Goal: Task Accomplishment & Management: Manage account settings

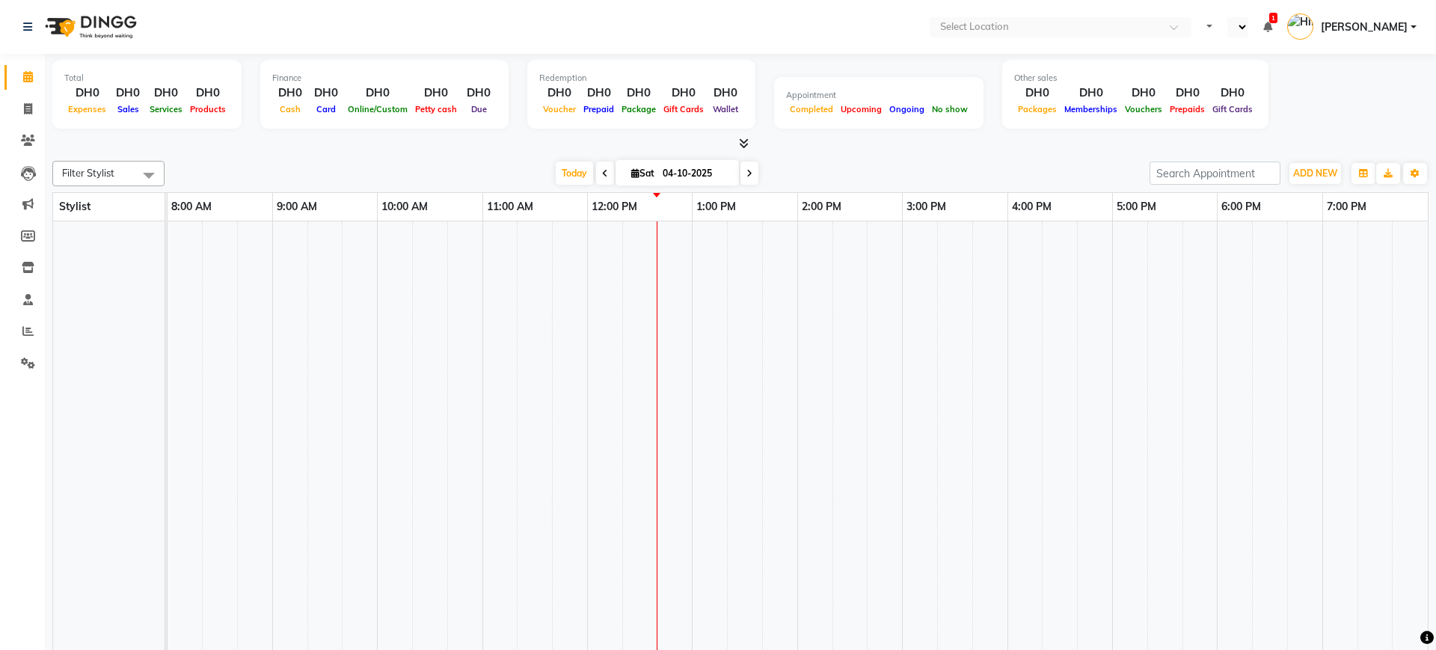
select select "en"
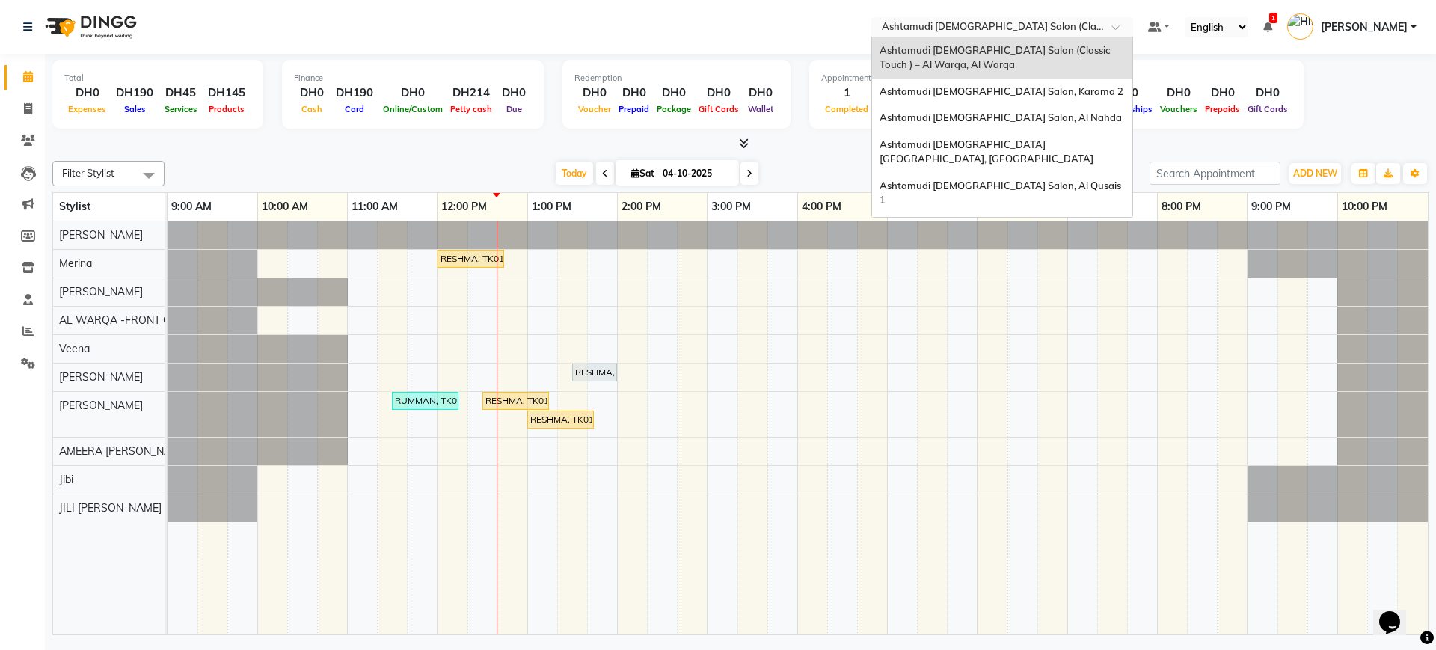
click at [1021, 23] on input "text" at bounding box center [987, 28] width 217 height 15
click at [1018, 89] on span "Ashtamudi [DEMOGRAPHIC_DATA] Salon, Karama 2" at bounding box center [1002, 91] width 244 height 12
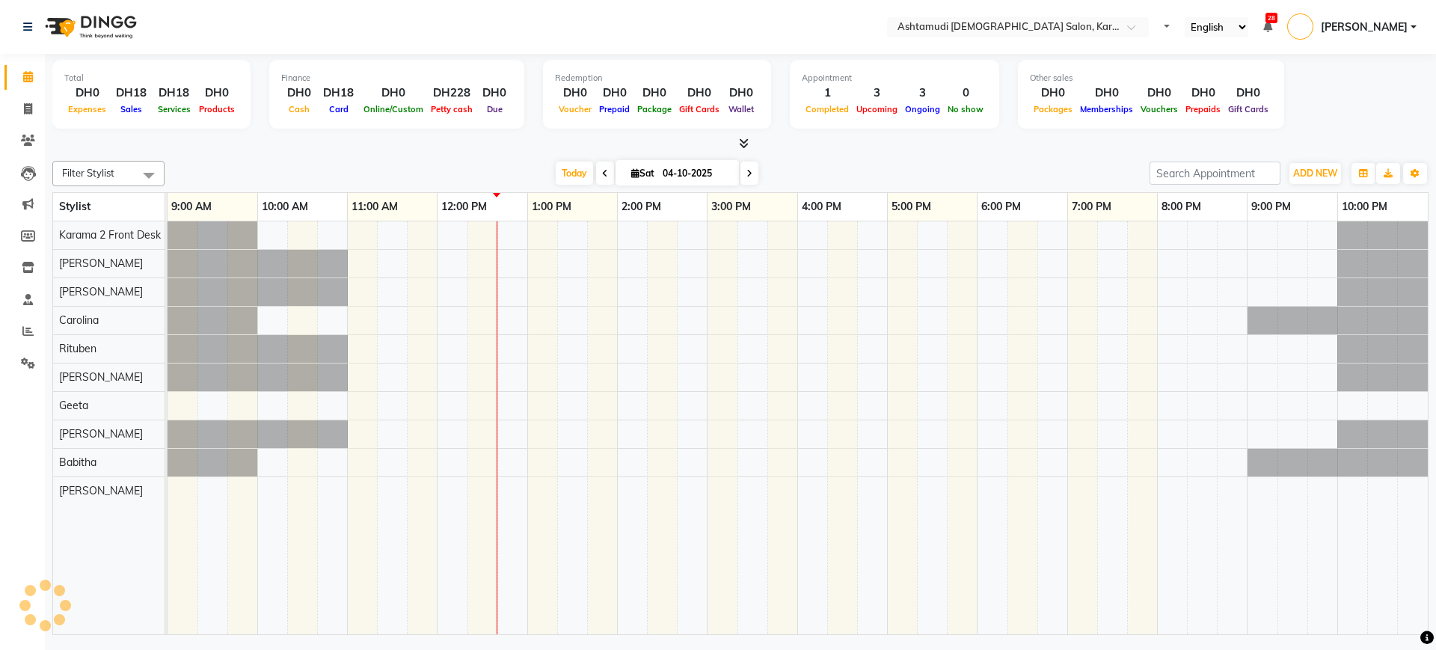
select select "en"
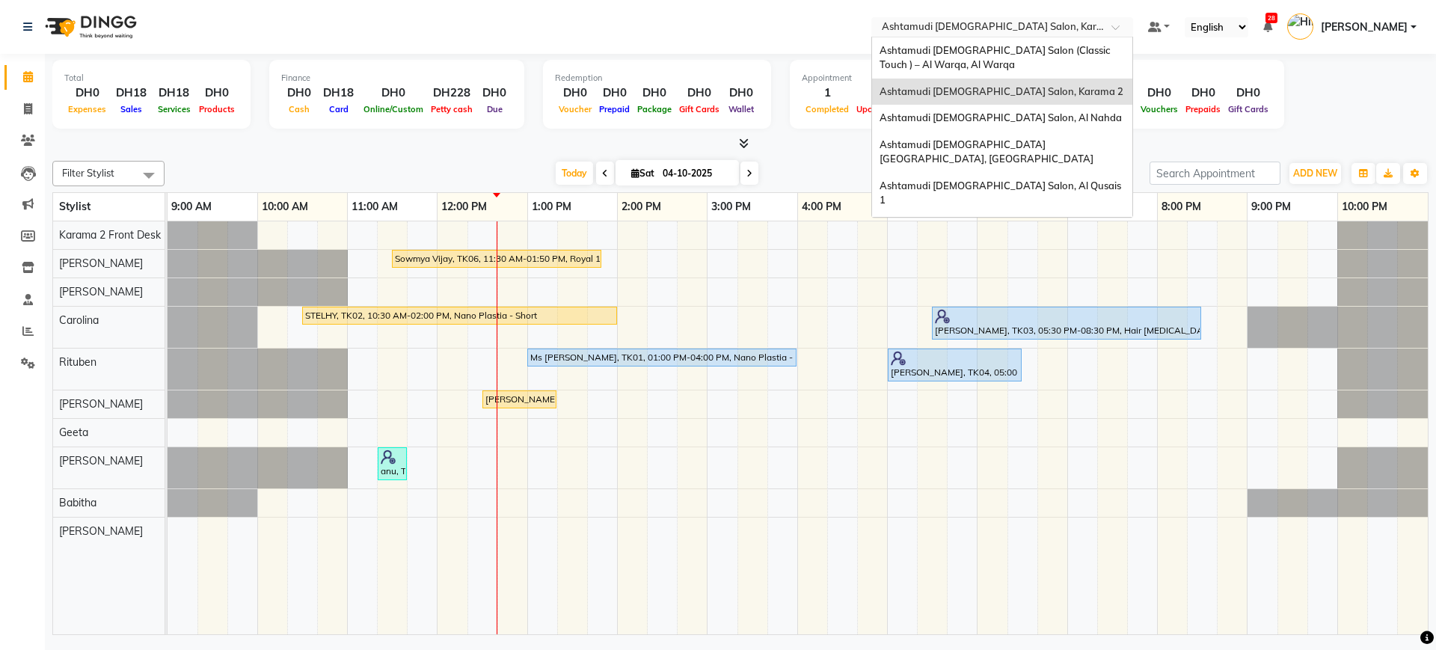
click at [1006, 27] on input "text" at bounding box center [987, 28] width 217 height 15
click at [993, 121] on span "Ashtamudi [DEMOGRAPHIC_DATA] Salon, Al Nahda" at bounding box center [1001, 117] width 242 height 12
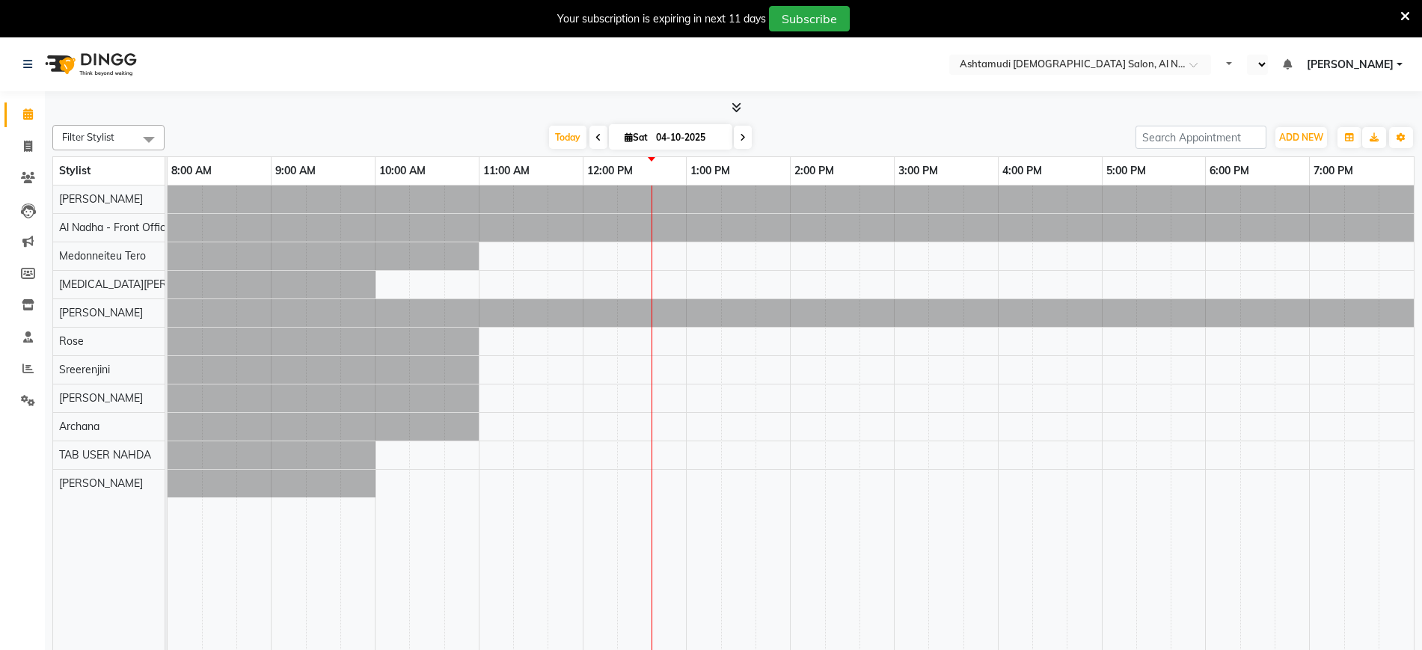
select select "en"
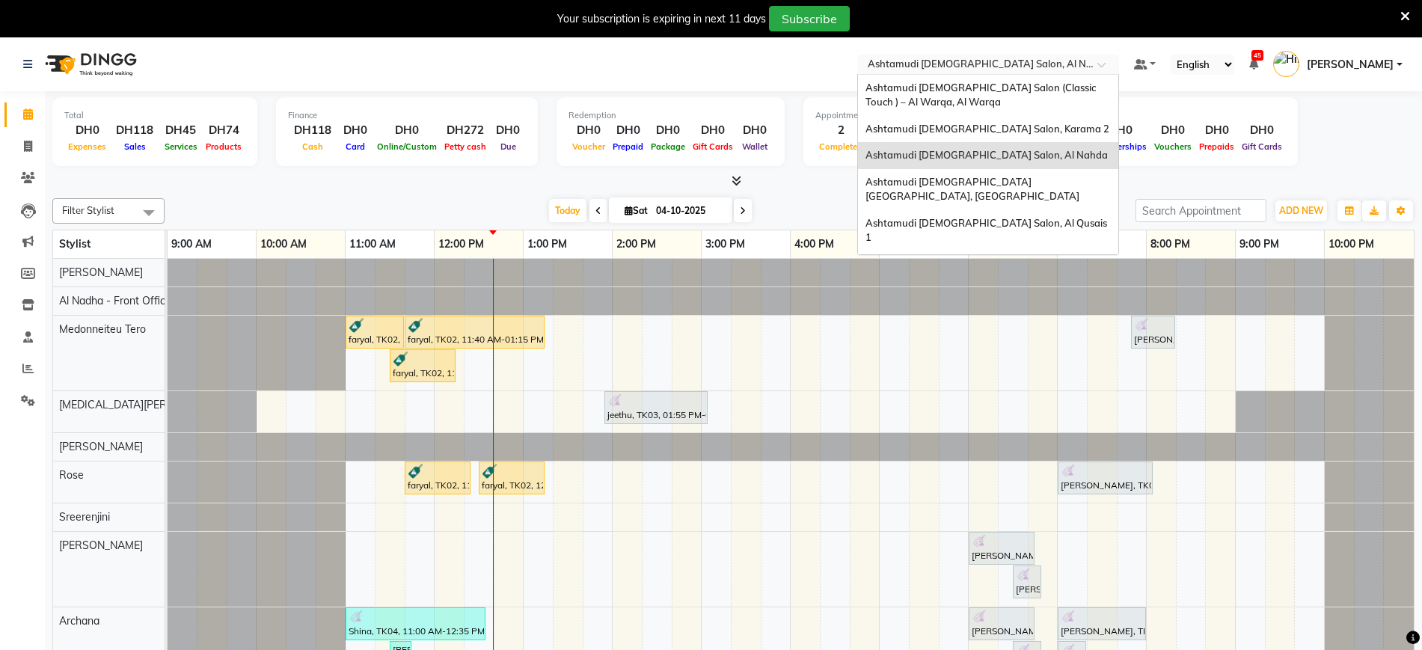
click at [955, 61] on input "text" at bounding box center [973, 65] width 217 height 15
click at [969, 179] on span "Ashtamudi [DEMOGRAPHIC_DATA] [GEOGRAPHIC_DATA], [GEOGRAPHIC_DATA]" at bounding box center [973, 189] width 214 height 27
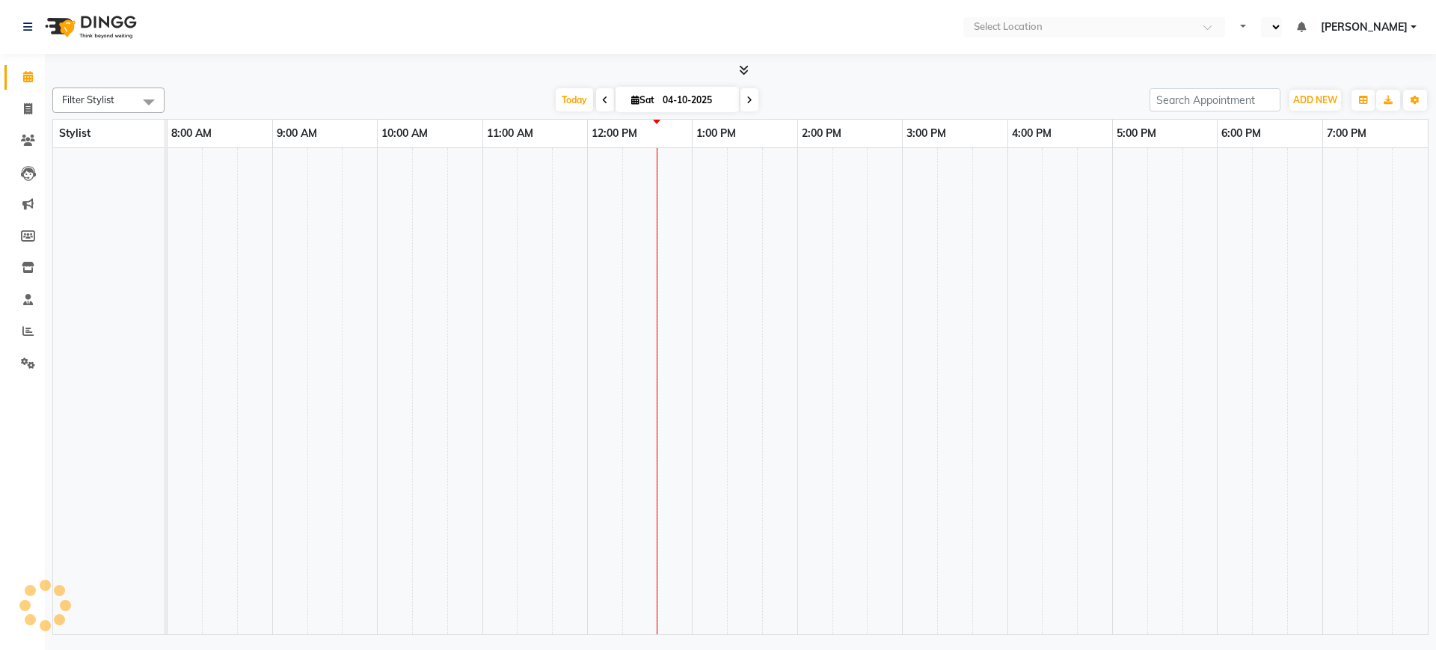
select select "en"
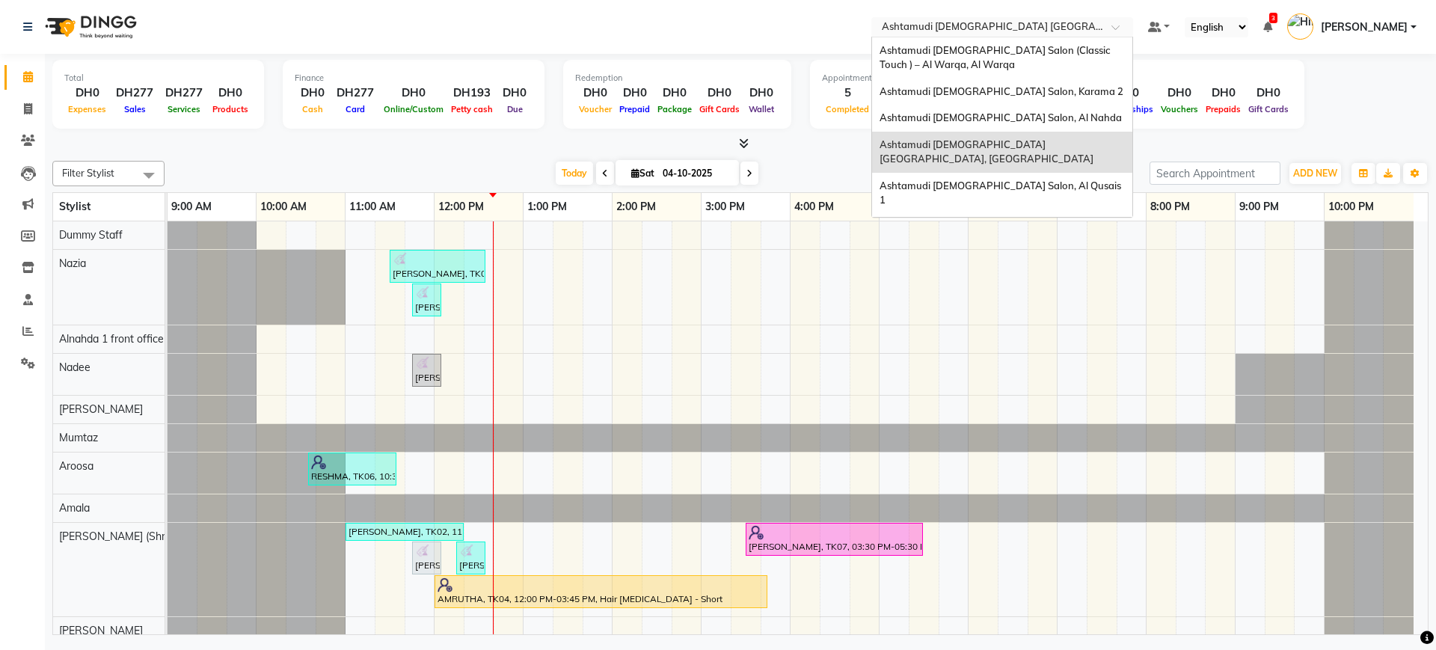
click at [1085, 33] on input "text" at bounding box center [987, 28] width 217 height 15
click at [1039, 180] on span "Ashtamudi [DEMOGRAPHIC_DATA] Salon, Al Qusais 1" at bounding box center [1002, 193] width 244 height 27
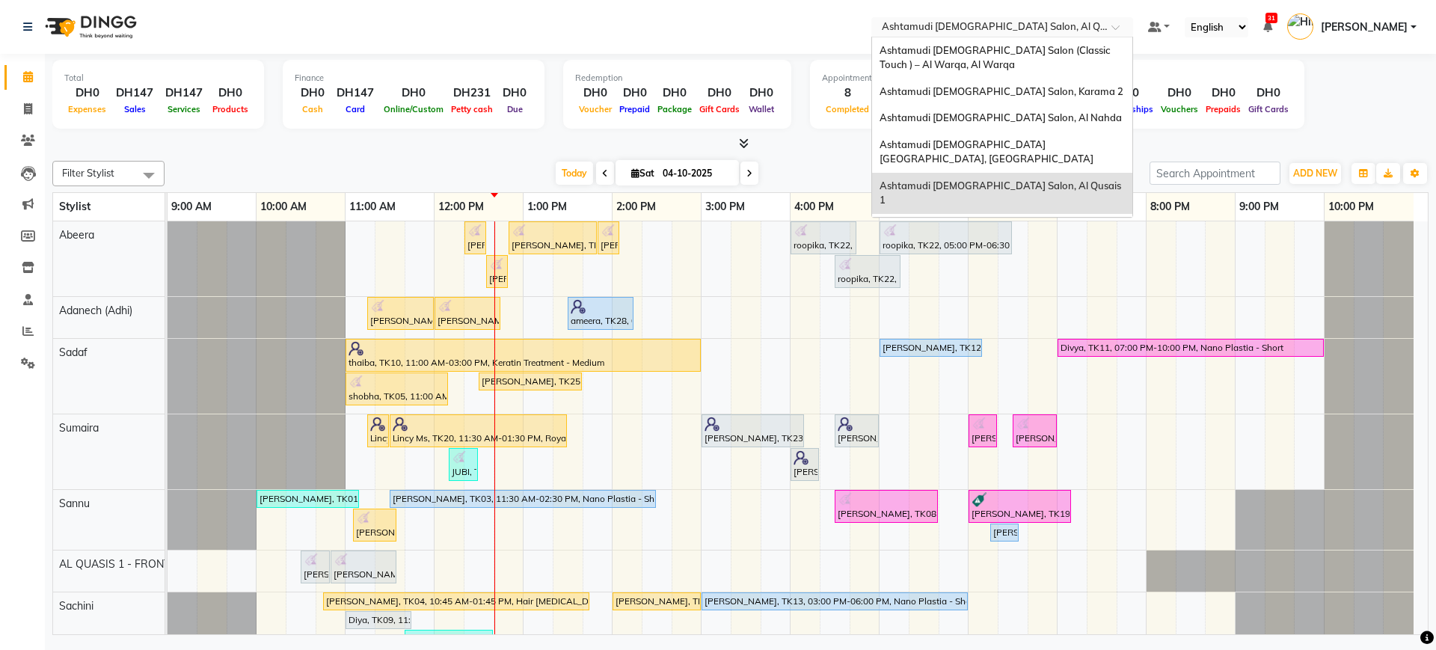
click at [1024, 31] on input "text" at bounding box center [987, 28] width 217 height 15
click at [992, 221] on span "Ashtamudi [DEMOGRAPHIC_DATA] Salon - Al Karama, [GEOGRAPHIC_DATA] -[GEOGRAPHIC_…" at bounding box center [987, 241] width 215 height 41
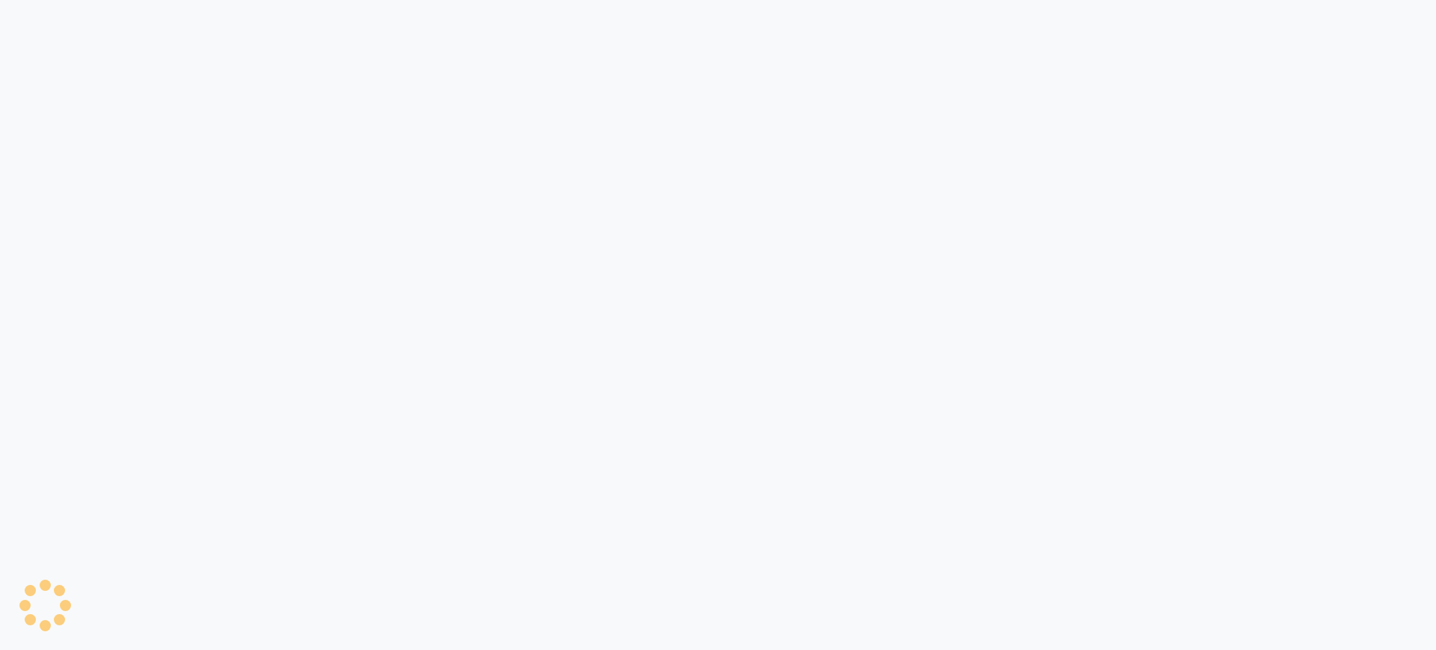
click at [992, 196] on div at bounding box center [718, 325] width 1436 height 650
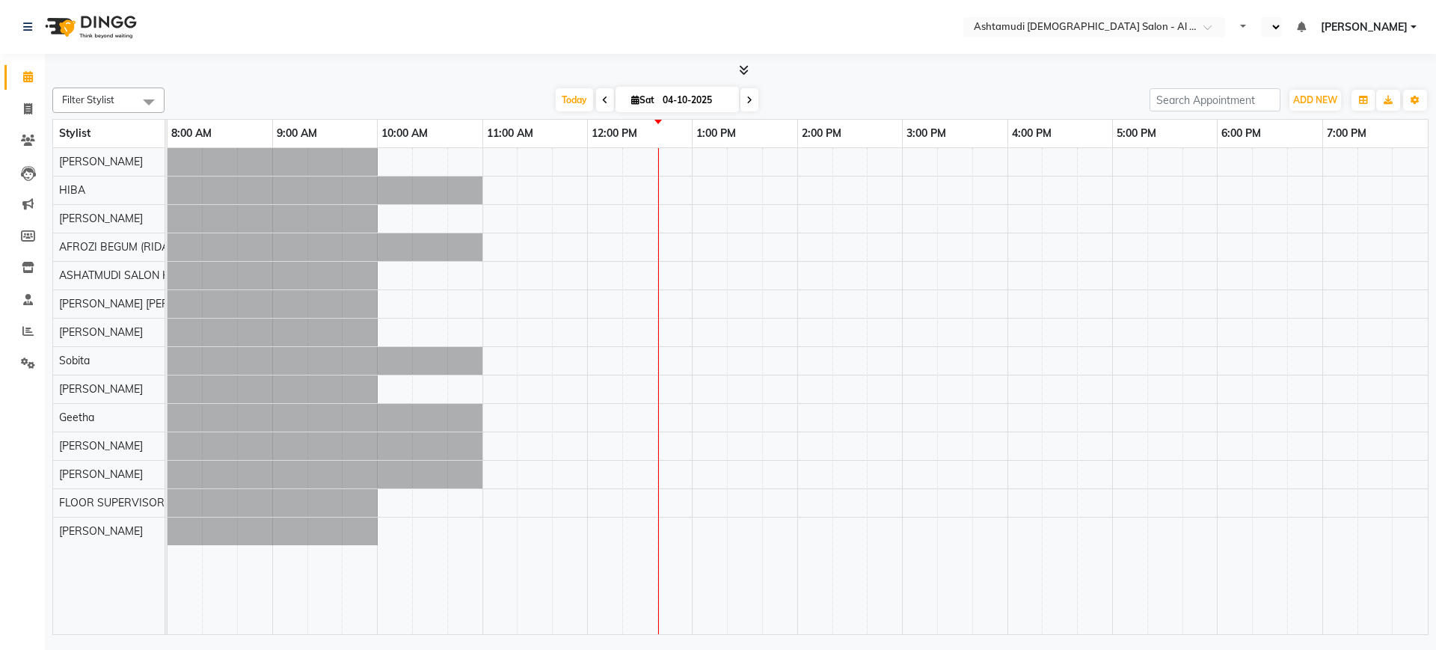
select select "en"
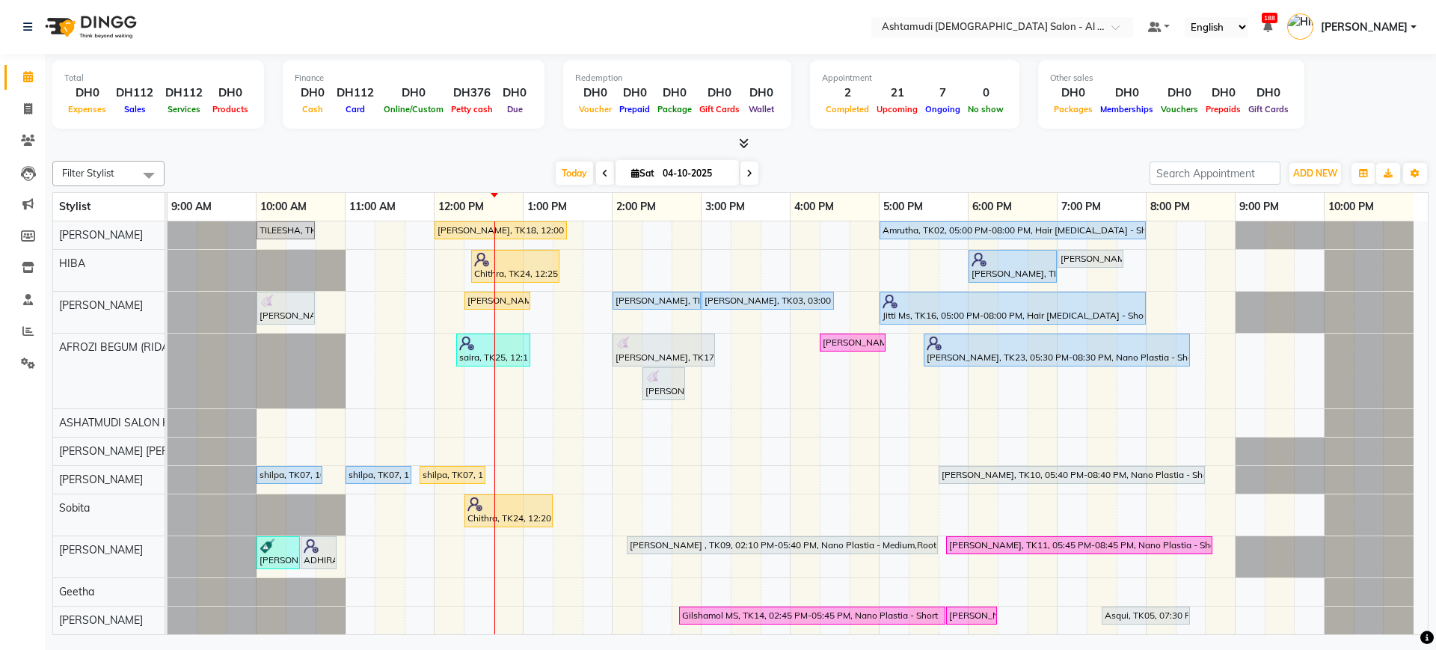
click at [996, 140] on div at bounding box center [740, 144] width 1377 height 16
click at [828, 161] on div "Filter Stylist Select All AFROZI BEGUM (RIDA) ANALYN ASHATMUDI SALON KARAMA FLO…" at bounding box center [740, 173] width 1377 height 25
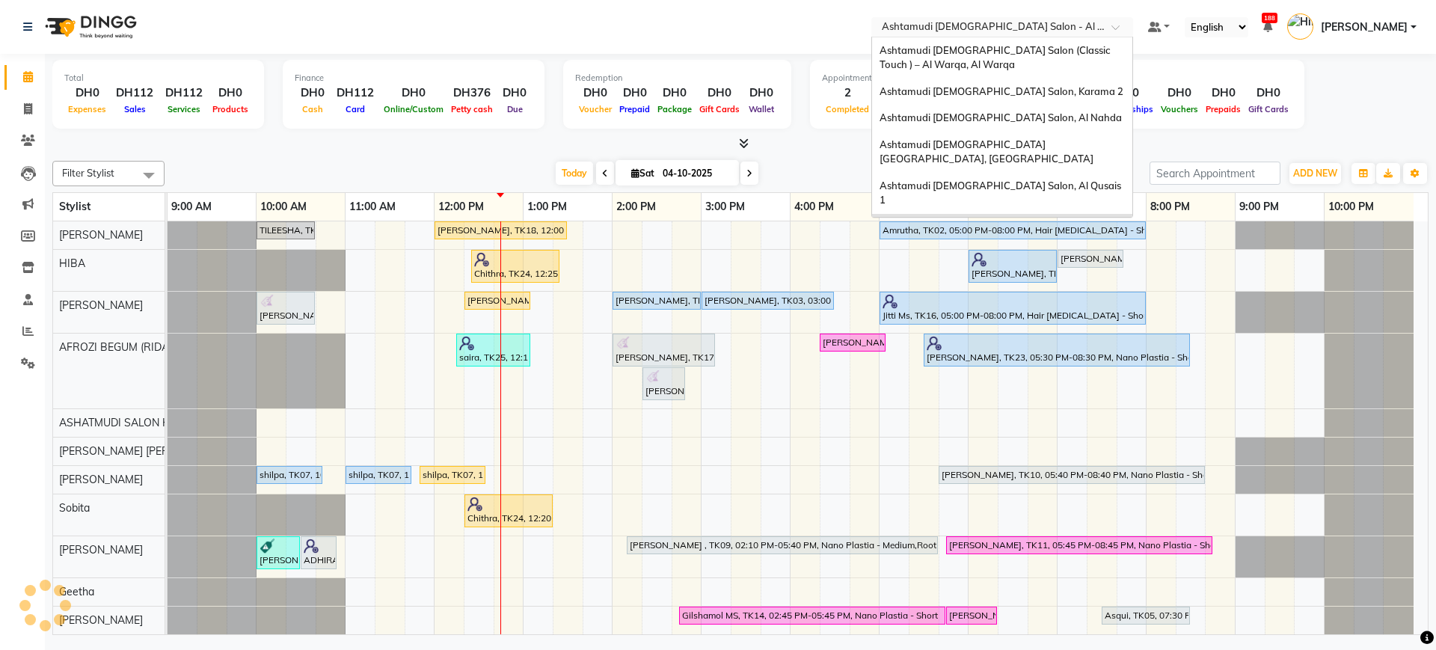
click at [977, 28] on input "text" at bounding box center [987, 28] width 217 height 15
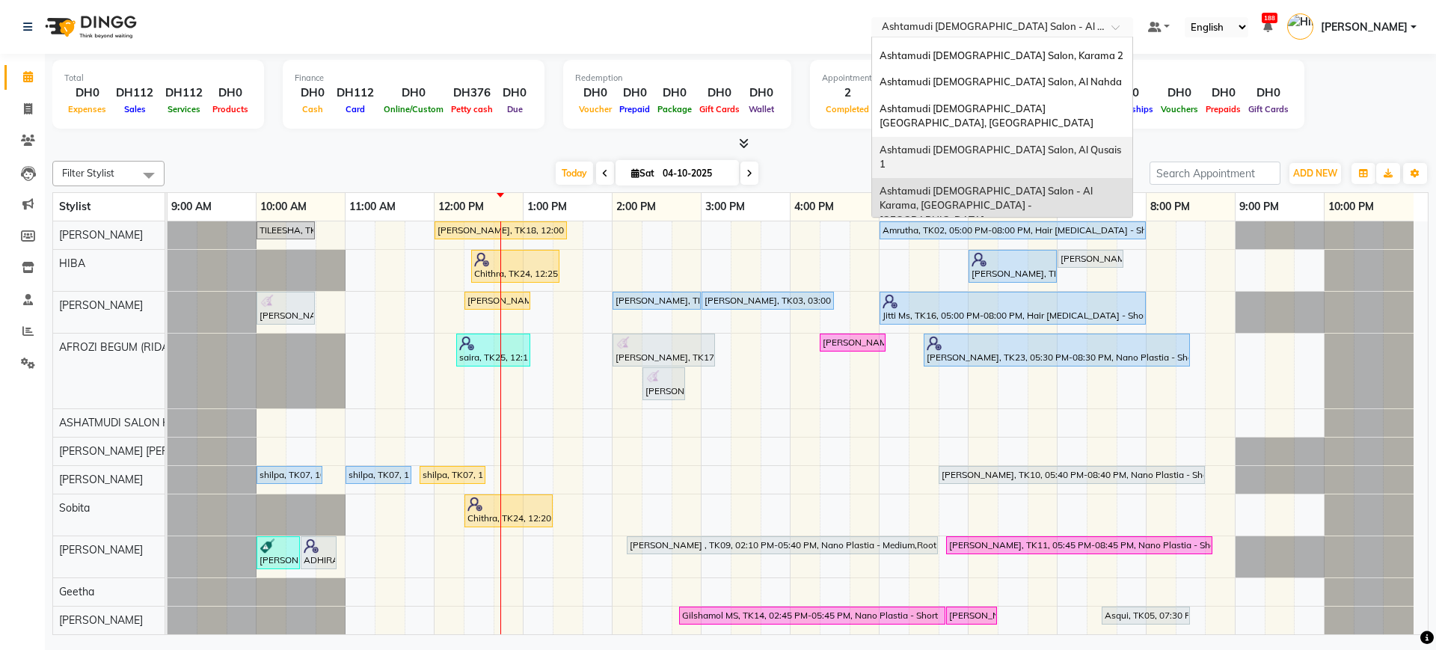
click at [1062, 139] on div "Ashtamudi [DEMOGRAPHIC_DATA] Salon, Al Qusais 1" at bounding box center [1002, 157] width 260 height 41
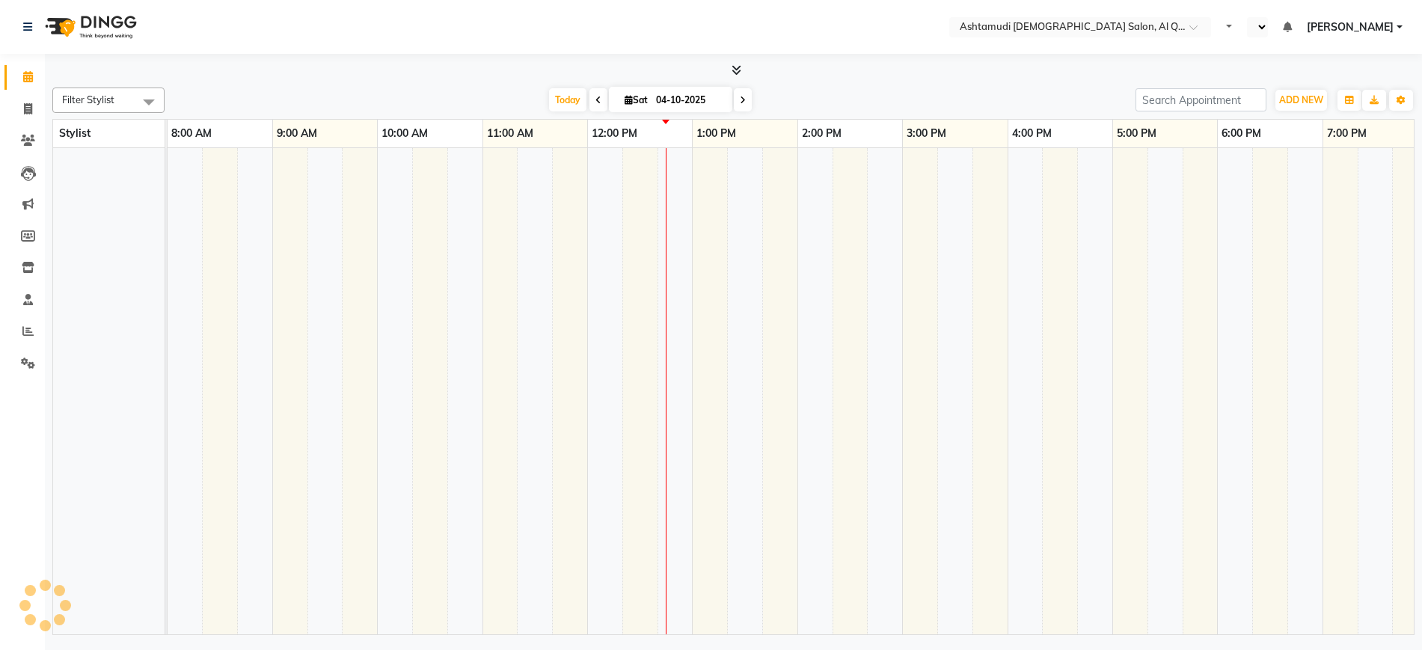
select select "en"
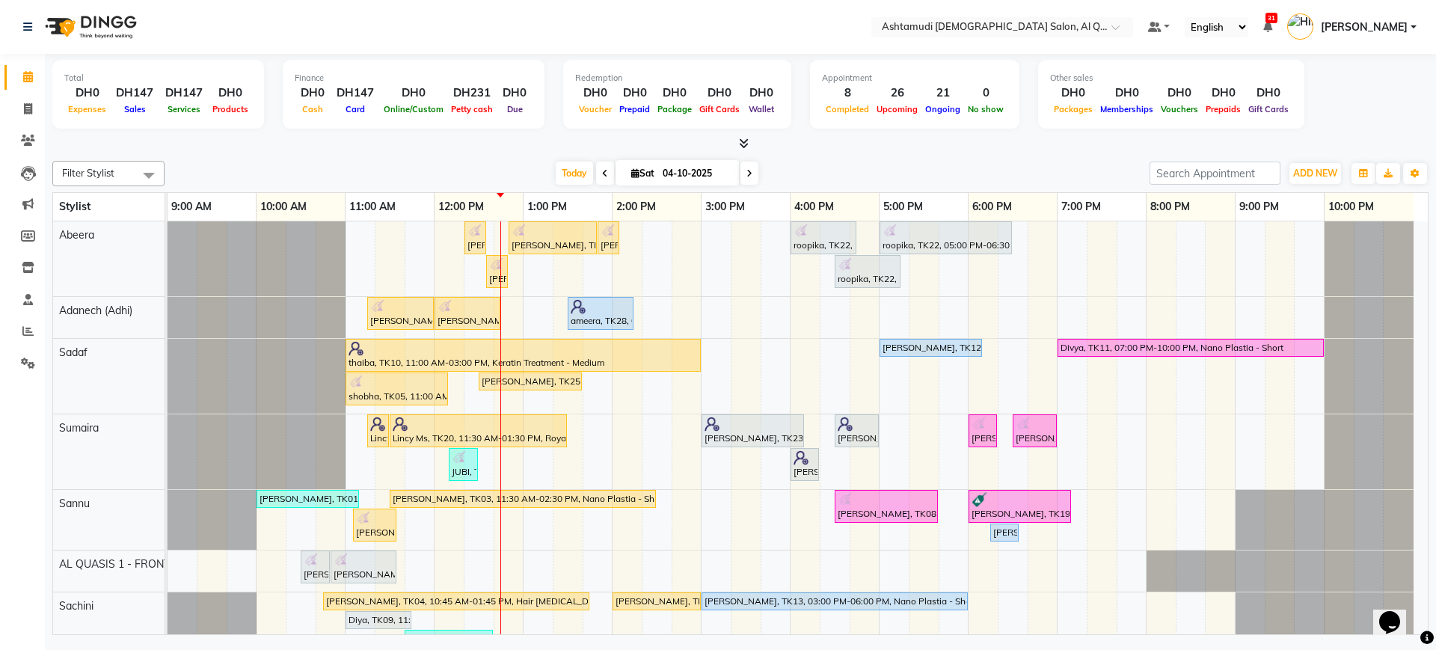
click at [935, 171] on div "[DATE] [DATE]" at bounding box center [657, 173] width 970 height 22
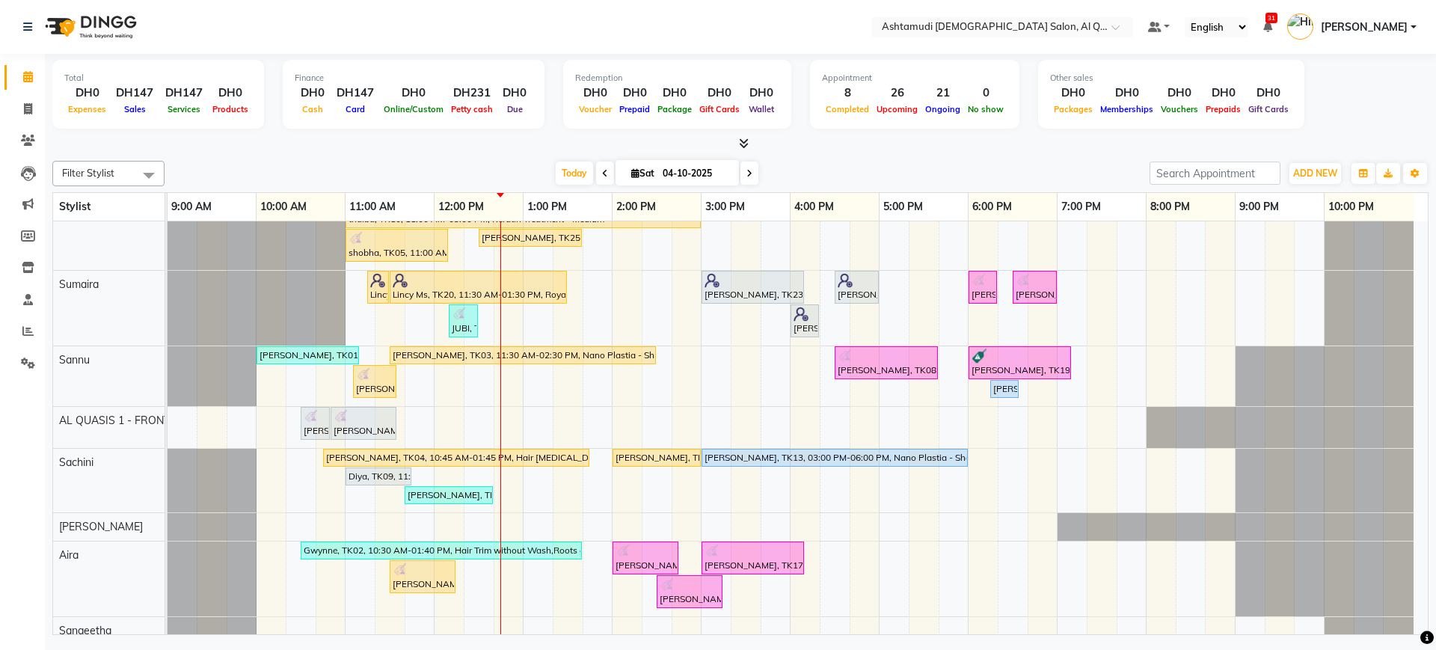
scroll to position [150, 0]
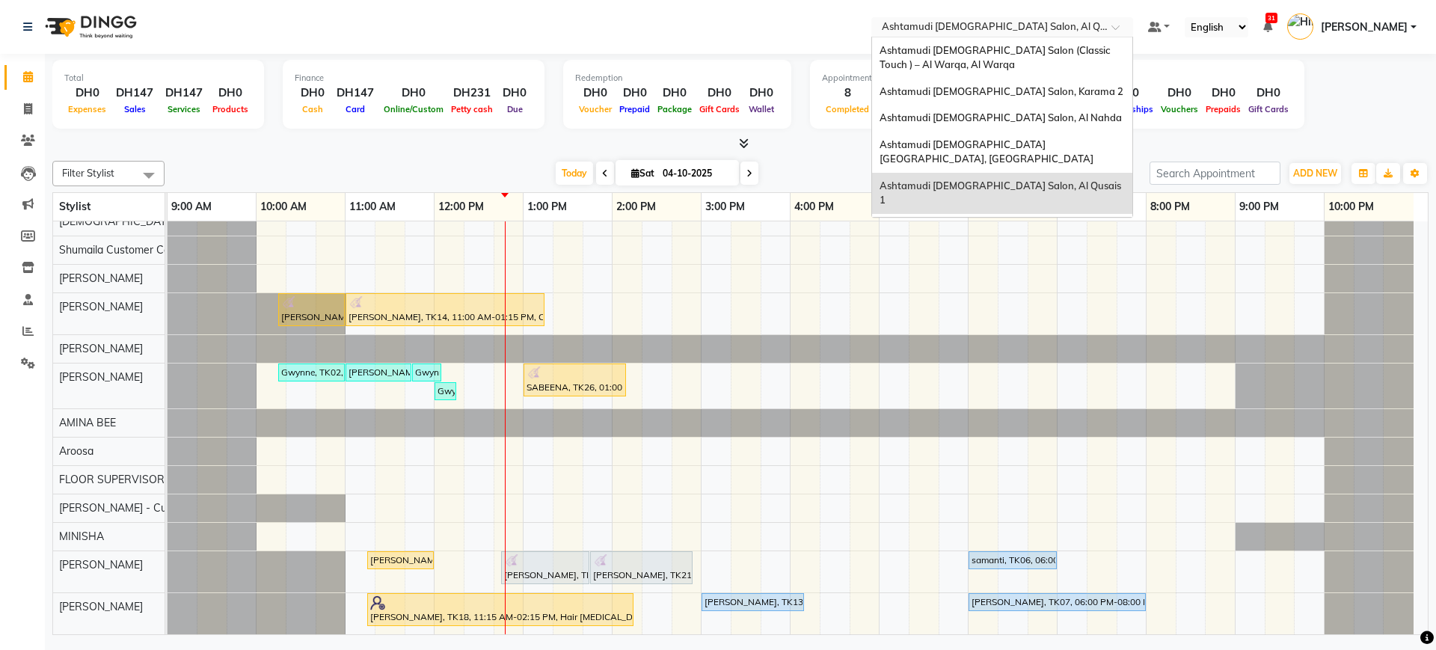
click at [949, 24] on input "text" at bounding box center [987, 28] width 217 height 15
click at [1012, 221] on span "Ashtamudi [DEMOGRAPHIC_DATA] Salon - Al Karama, [GEOGRAPHIC_DATA] -[GEOGRAPHIC_…" at bounding box center [987, 241] width 215 height 41
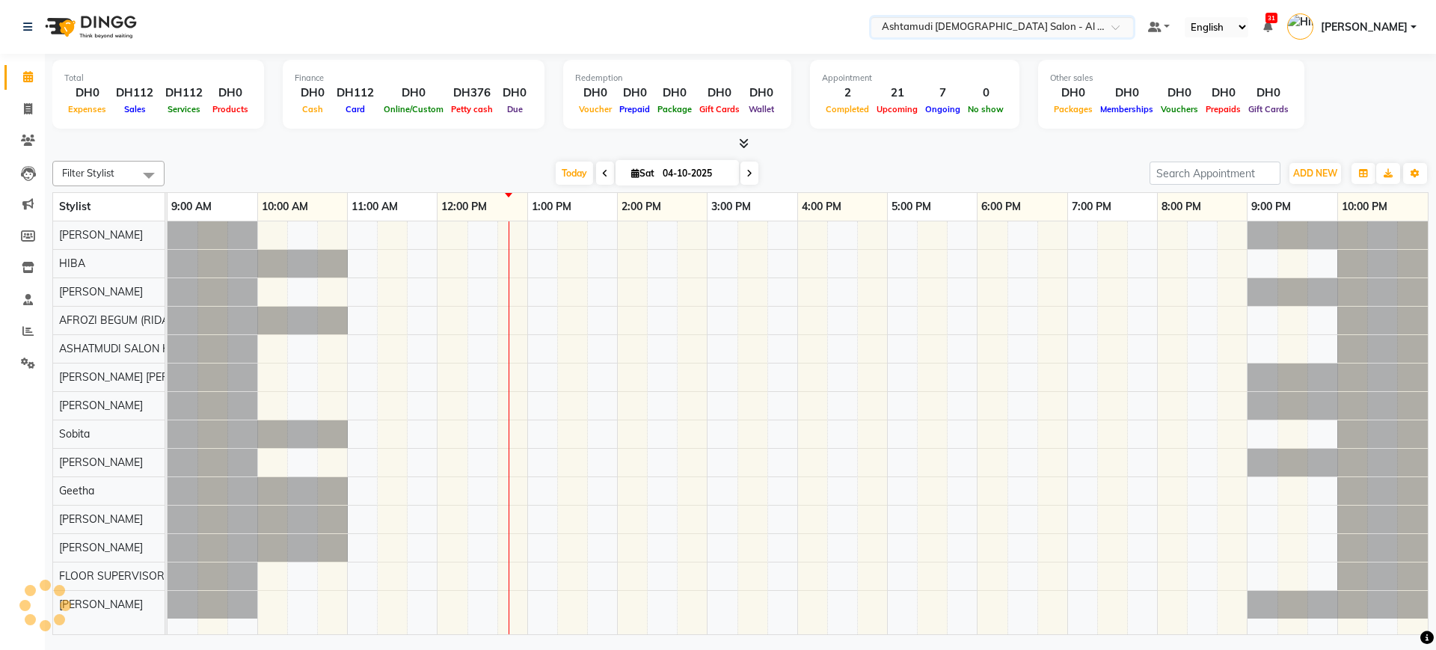
scroll to position [0, 0]
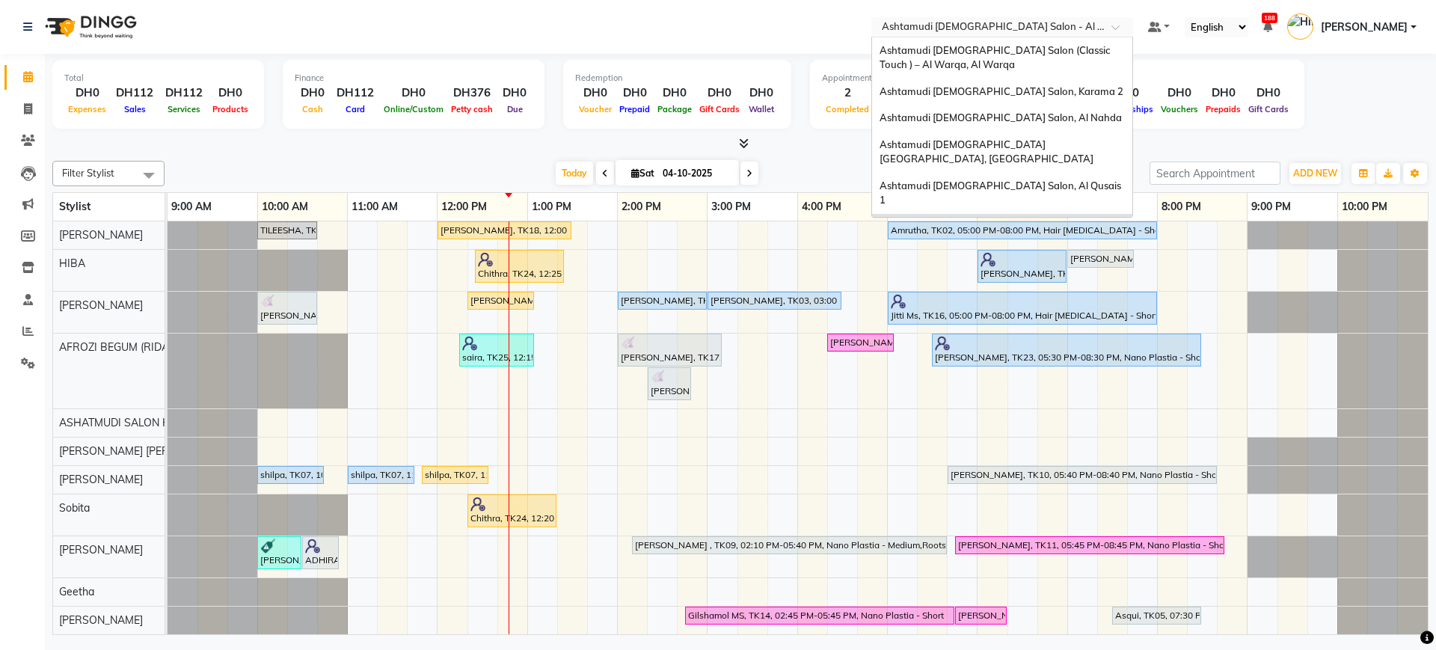
scroll to position [36, 0]
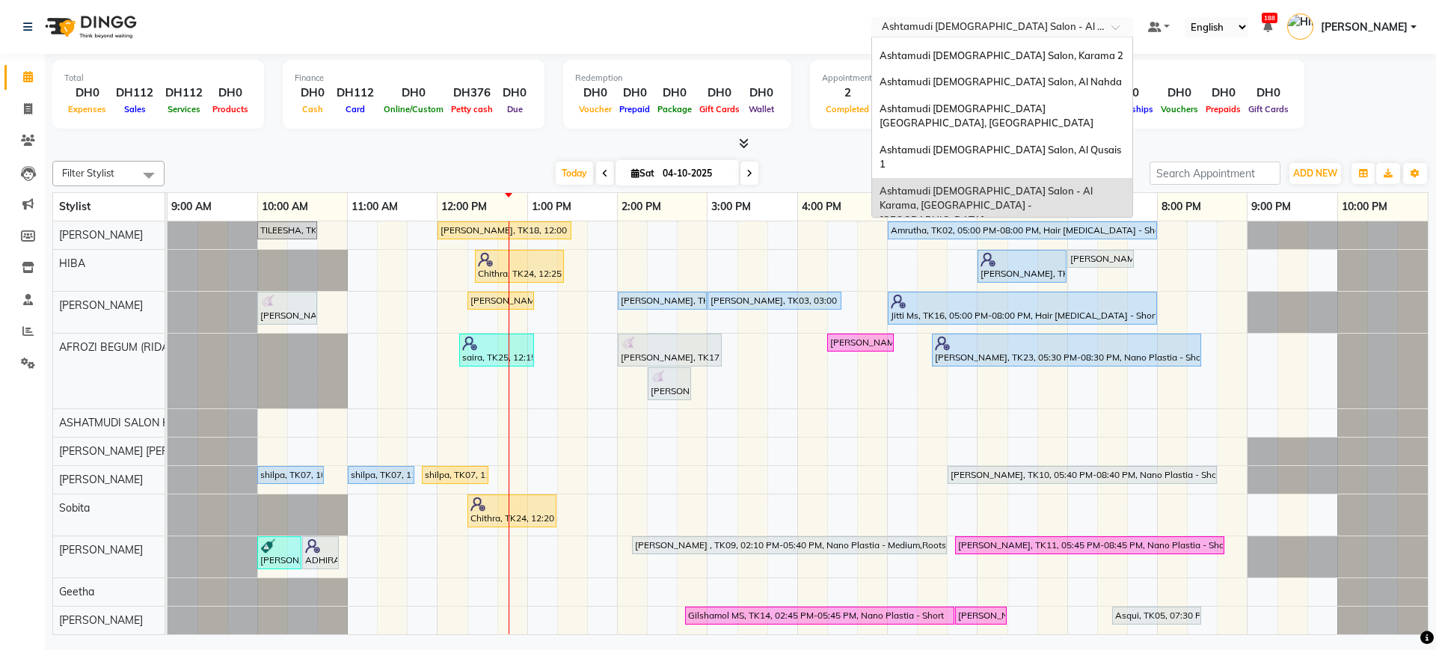
click at [953, 27] on input "text" at bounding box center [987, 28] width 217 height 15
click at [1030, 144] on span "Ashtamudi Ladies Salon, Al Qusais 1" at bounding box center [1002, 157] width 244 height 27
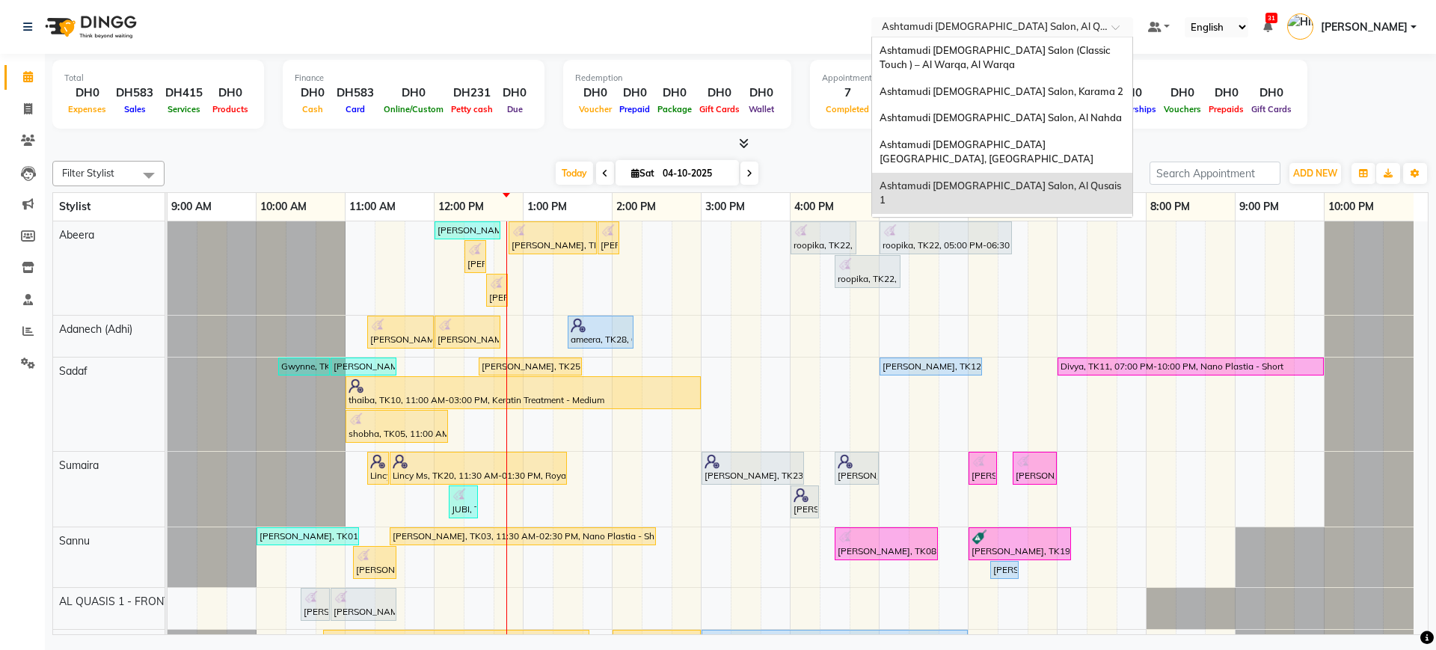
click at [941, 27] on input "text" at bounding box center [987, 28] width 217 height 15
click at [1080, 142] on span "Ashtamudi [DEMOGRAPHIC_DATA] [GEOGRAPHIC_DATA], [GEOGRAPHIC_DATA]" at bounding box center [987, 151] width 214 height 27
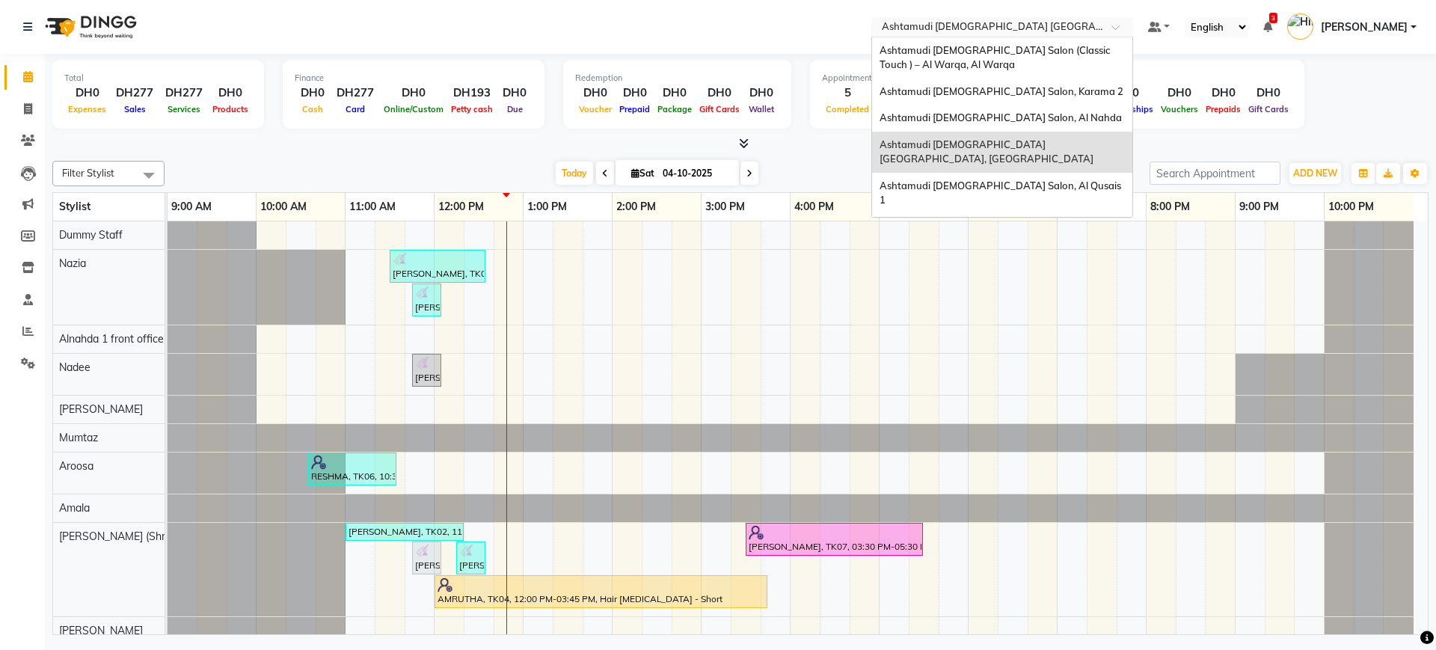
click at [949, 25] on input "text" at bounding box center [987, 28] width 217 height 15
click at [1029, 180] on span "Ashtamudi [DEMOGRAPHIC_DATA] Salon, Al Qusais 1" at bounding box center [1002, 193] width 244 height 27
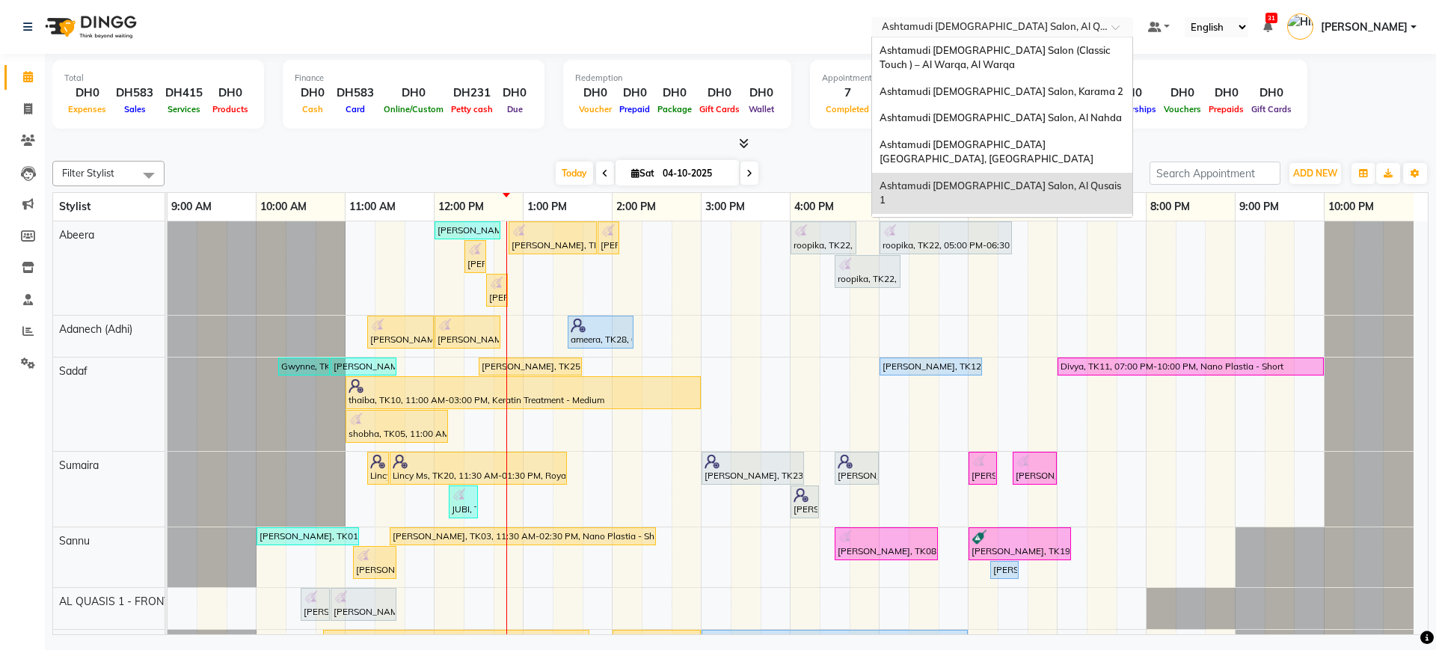
click at [1031, 21] on input "text" at bounding box center [987, 28] width 217 height 15
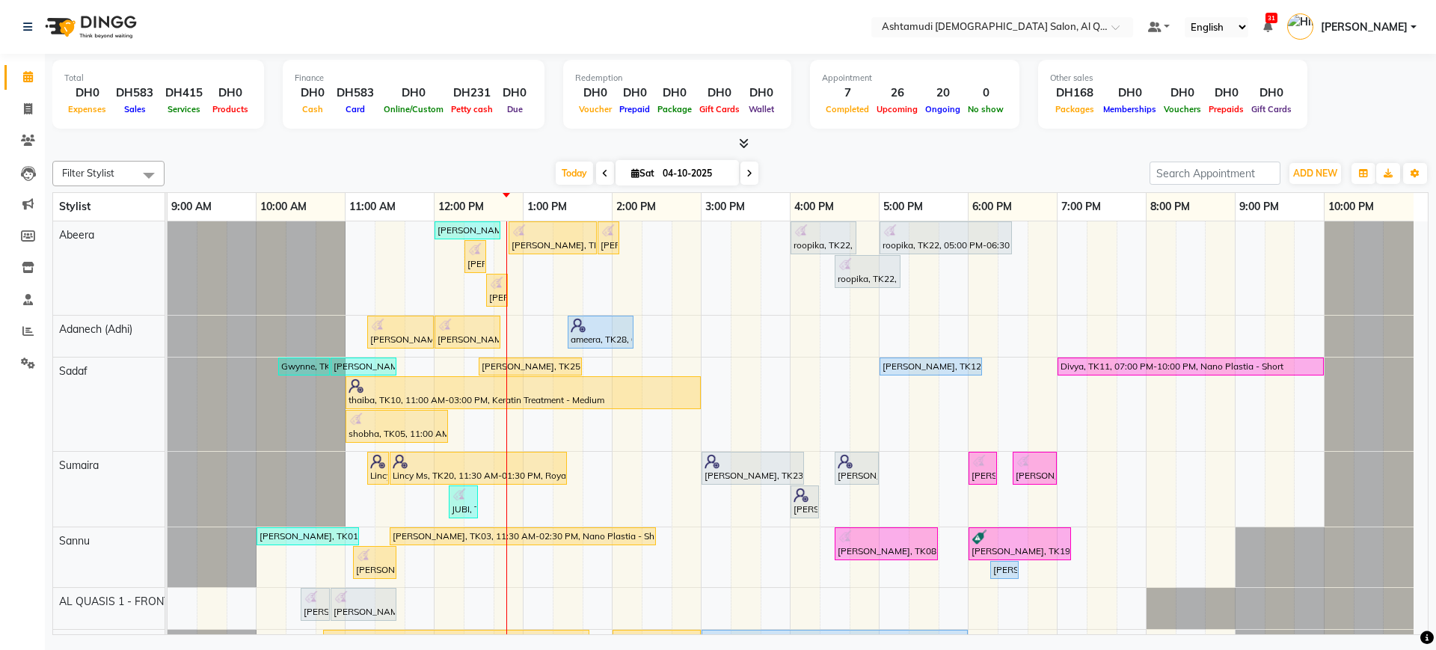
click at [753, 52] on nav "Select Location × Ashtamudi Ladies Salon, Al Qusais 1 Default Panel My Panel En…" at bounding box center [718, 27] width 1436 height 54
click at [806, 48] on nav "Select Location × Ashtamudi Ladies Salon, Al Qusais 1 Default Panel My Panel En…" at bounding box center [718, 27] width 1436 height 54
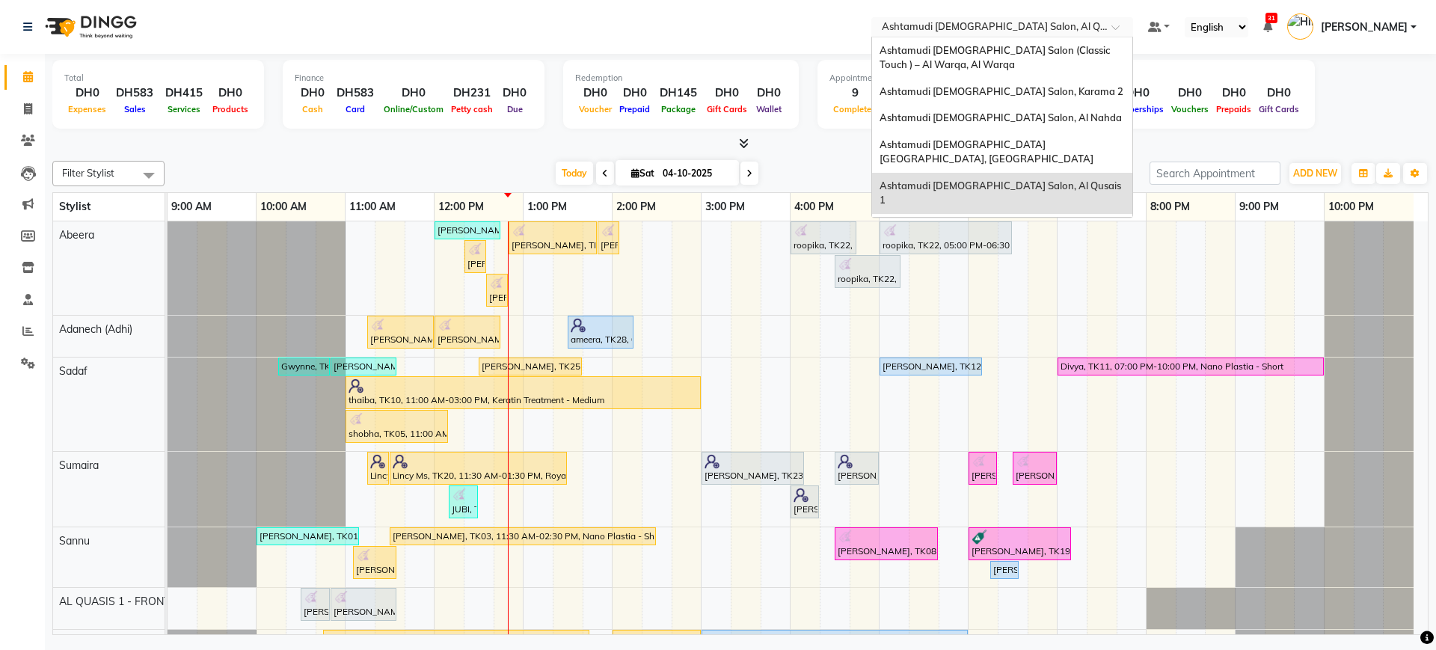
click at [1004, 17] on div "Select Location × Ashtamudi Ladies Salon, Al Qusais 1" at bounding box center [1003, 27] width 262 height 20
click at [1006, 54] on span "Ashtamudi [DEMOGRAPHIC_DATA] Salon (Classic Touch ) – Al Warqa, Al Warqa" at bounding box center [996, 57] width 233 height 27
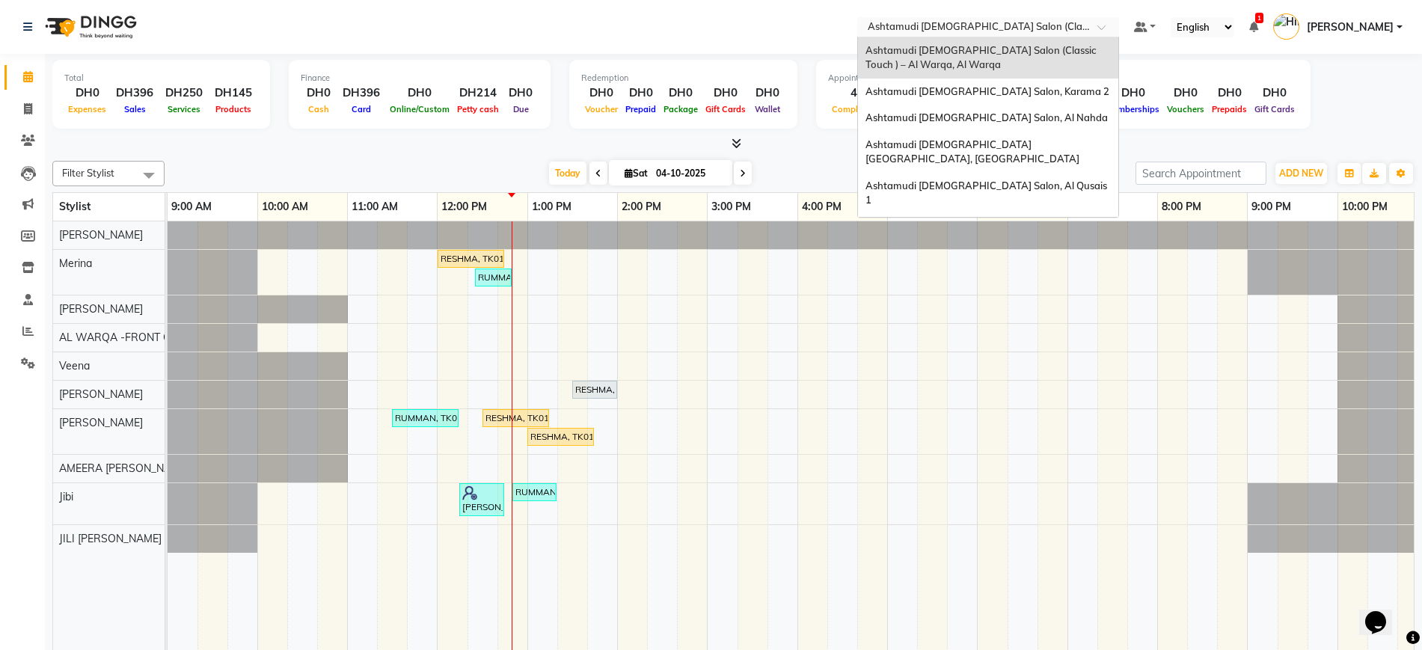
click at [973, 24] on input "text" at bounding box center [973, 28] width 217 height 15
click at [958, 221] on span "Ashtamudi [DEMOGRAPHIC_DATA] Salon - Al Karama, [GEOGRAPHIC_DATA] -[GEOGRAPHIC_…" at bounding box center [973, 241] width 215 height 41
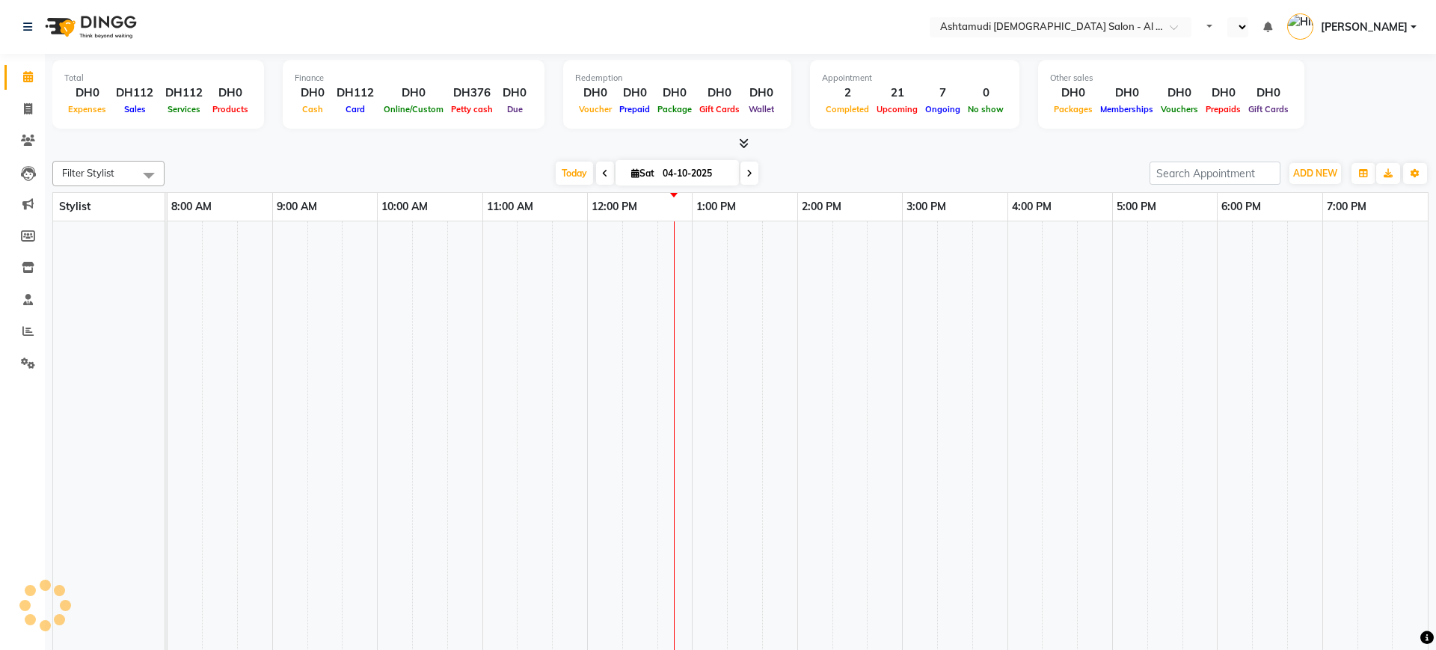
select select "en"
